Goal: Find contact information: Find contact information

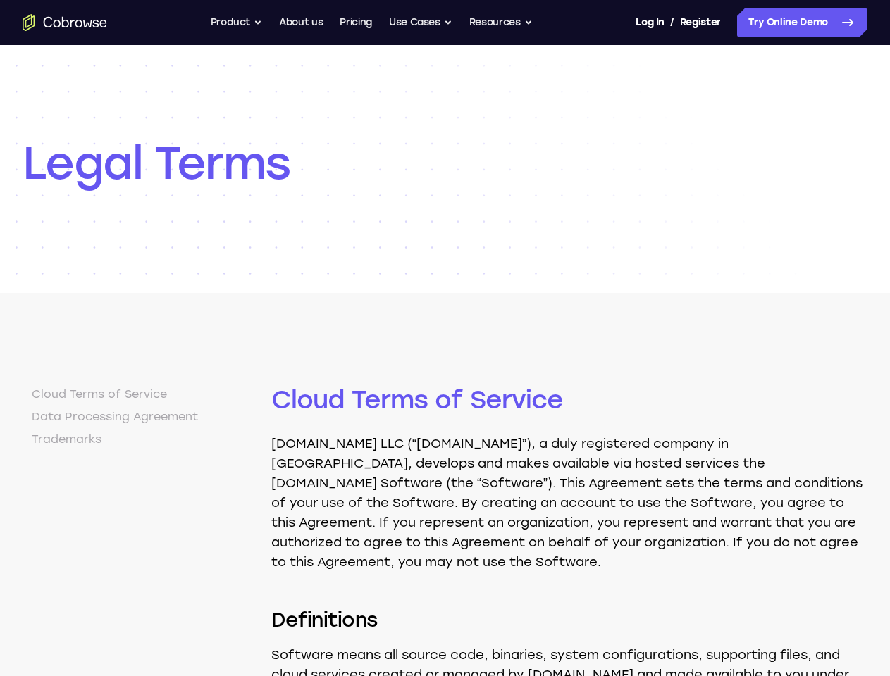
click at [234, 23] on button "Product" at bounding box center [237, 22] width 52 height 28
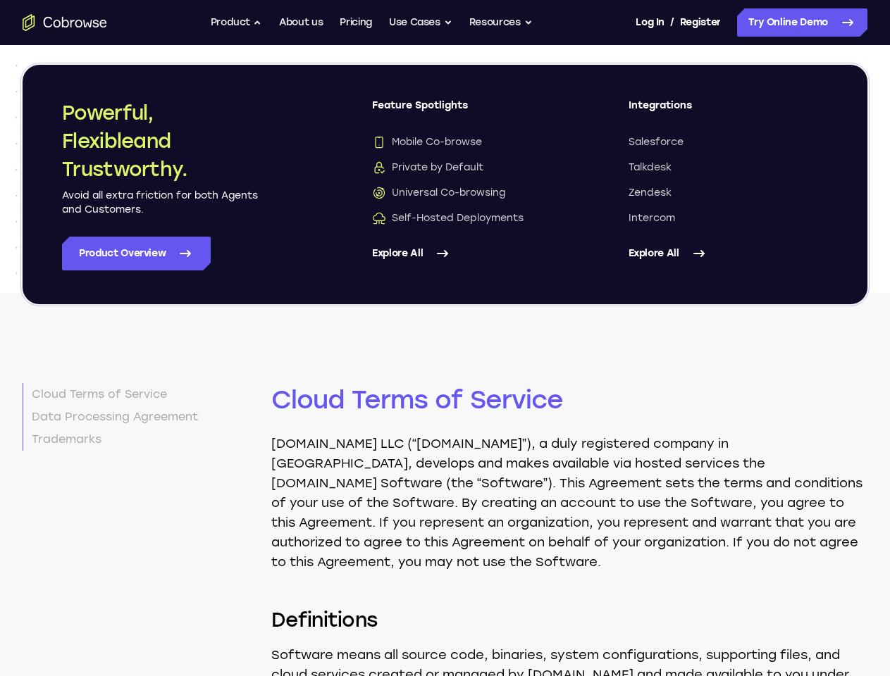
click at [421, 23] on button "Use Cases" at bounding box center [420, 22] width 63 height 28
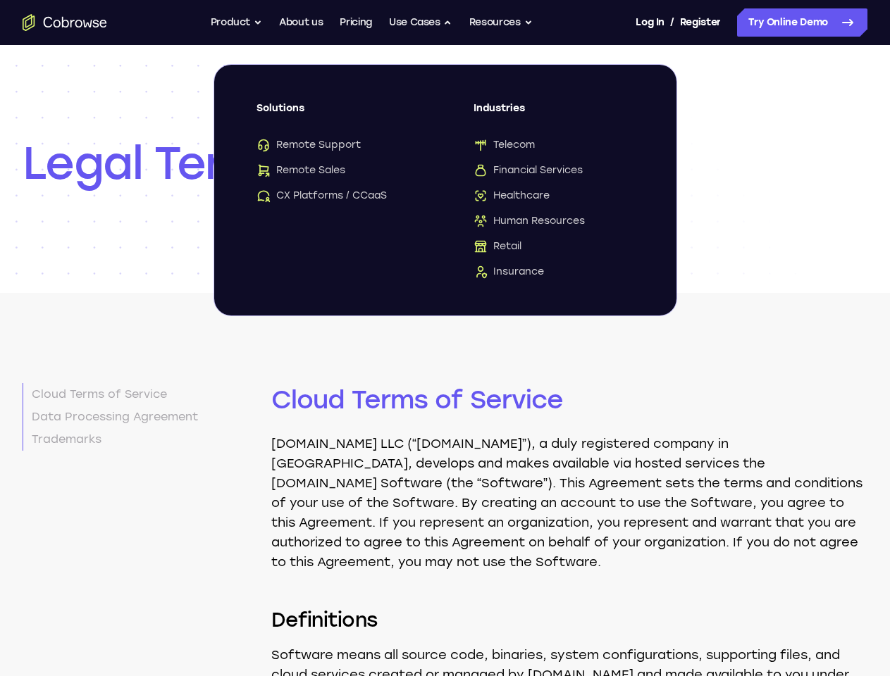
click at [502, 23] on button "Resources" at bounding box center [500, 22] width 63 height 28
